Goal: Information Seeking & Learning: Compare options

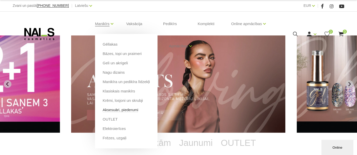
click at [133, 112] on link "Aksesuāri, piederumi" at bounding box center [121, 110] width 36 height 6
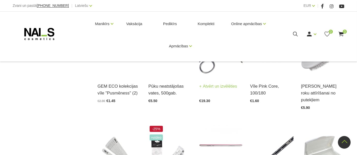
scroll to position [339, 0]
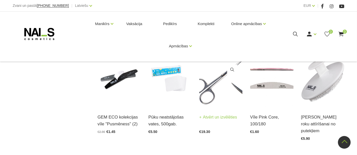
click at [215, 92] on img at bounding box center [220, 77] width 43 height 59
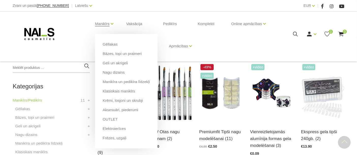
scroll to position [0, 0]
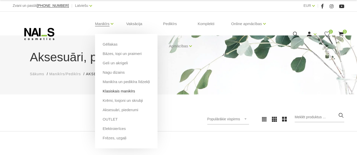
click at [121, 90] on link "Klasiskais manikīrs" at bounding box center [119, 92] width 33 height 6
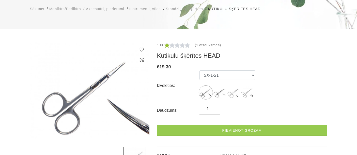
scroll to position [56, 0]
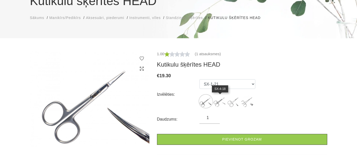
click at [216, 99] on img at bounding box center [219, 101] width 13 height 13
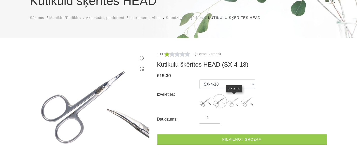
click at [231, 101] on img at bounding box center [233, 101] width 13 height 13
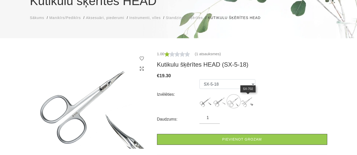
click at [247, 100] on img at bounding box center [247, 101] width 13 height 13
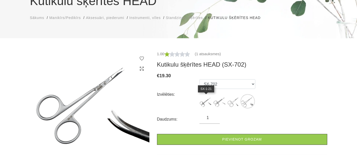
click at [205, 102] on img at bounding box center [205, 101] width 13 height 13
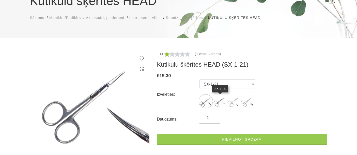
click at [218, 104] on img at bounding box center [219, 101] width 13 height 13
select select "5637"
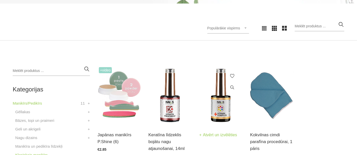
scroll to position [113, 0]
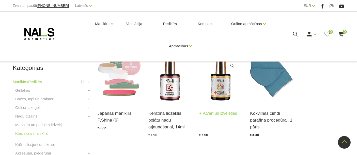
click at [220, 96] on img at bounding box center [220, 73] width 43 height 59
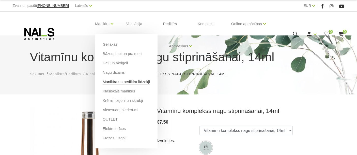
click at [132, 82] on link "Manikīra un pedikīra līdzekļi" at bounding box center [126, 82] width 47 height 6
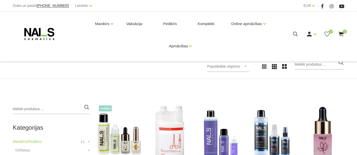
scroll to position [85, 0]
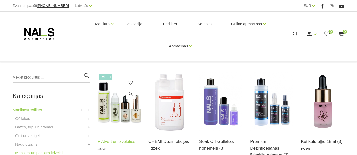
click at [119, 122] on img at bounding box center [119, 102] width 43 height 59
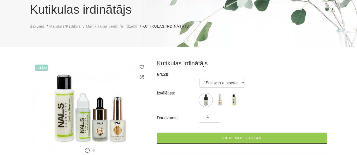
scroll to position [56, 0]
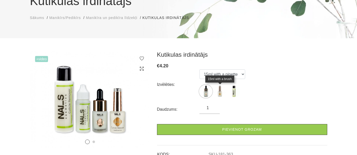
click at [218, 94] on img at bounding box center [219, 91] width 13 height 13
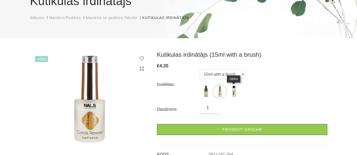
click at [235, 89] on img at bounding box center [233, 91] width 13 height 13
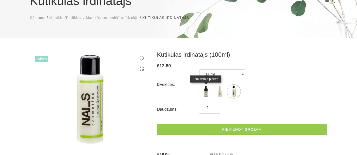
click at [207, 94] on img at bounding box center [205, 91] width 13 height 13
select select "363"
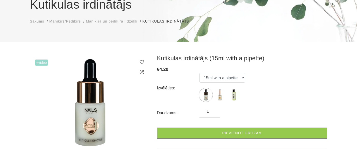
scroll to position [53, 0]
